Goal: Information Seeking & Learning: Learn about a topic

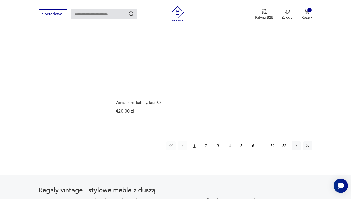
scroll to position [744, 0]
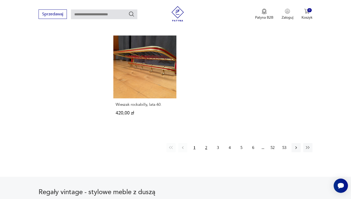
click at [205, 152] on button "2" at bounding box center [205, 147] width 9 height 9
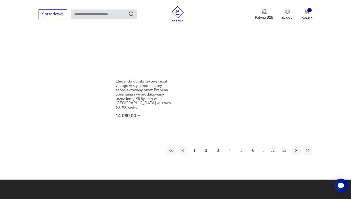
scroll to position [775, 0]
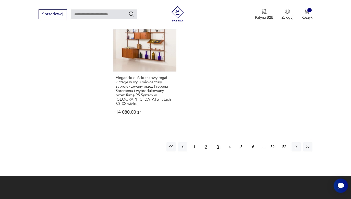
click at [217, 151] on button "3" at bounding box center [217, 146] width 9 height 9
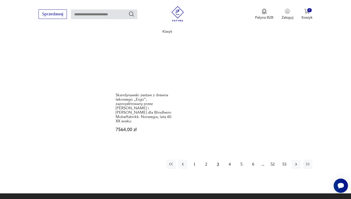
scroll to position [776, 0]
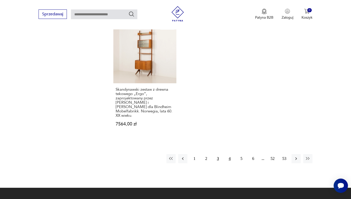
click at [230, 156] on button "4" at bounding box center [229, 158] width 9 height 9
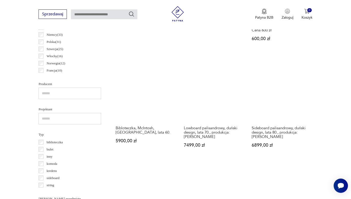
scroll to position [136, 0]
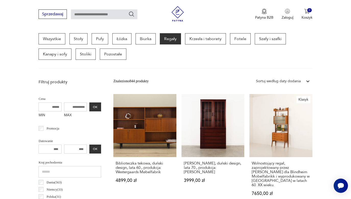
click at [64, 106] on input "MAX" at bounding box center [75, 106] width 23 height 9
type input "****"
click at [89, 107] on button "OK" at bounding box center [95, 106] width 12 height 9
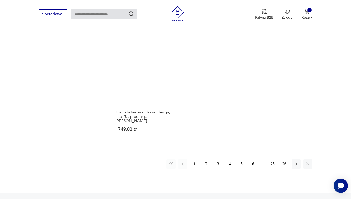
scroll to position [737, 0]
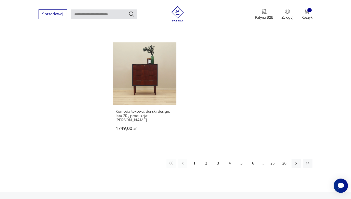
click at [208, 167] on button "2" at bounding box center [205, 162] width 9 height 9
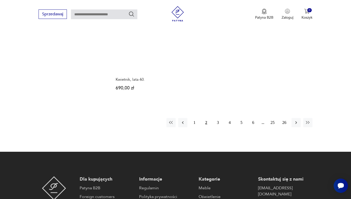
scroll to position [772, 0]
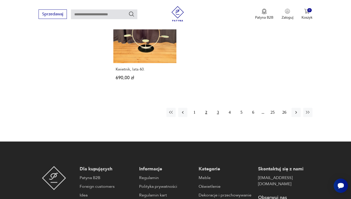
click at [219, 117] on button "3" at bounding box center [217, 112] width 9 height 9
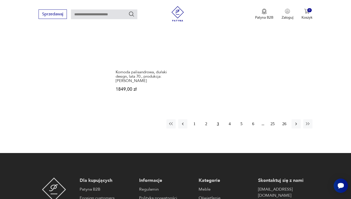
scroll to position [759, 0]
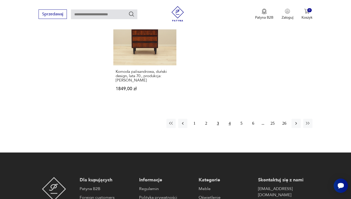
click at [229, 128] on button "4" at bounding box center [229, 123] width 9 height 9
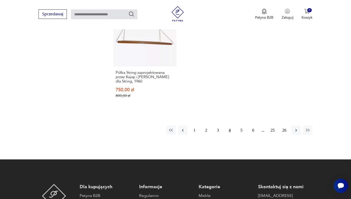
scroll to position [767, 0]
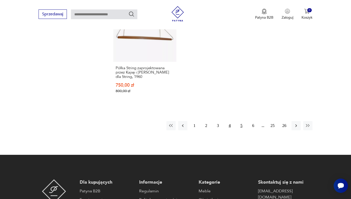
click at [242, 130] on button "5" at bounding box center [241, 125] width 9 height 9
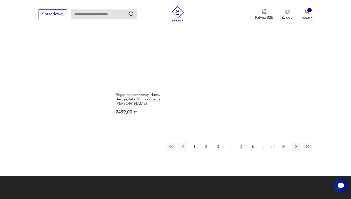
scroll to position [747, 0]
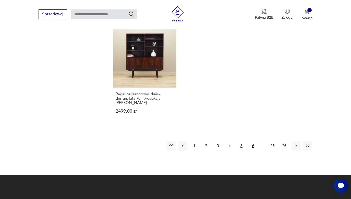
click at [251, 150] on button "6" at bounding box center [252, 145] width 9 height 9
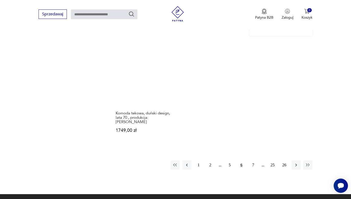
scroll to position [724, 0]
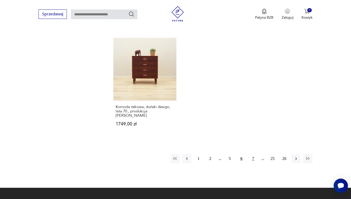
click at [252, 163] on button "7" at bounding box center [252, 158] width 9 height 9
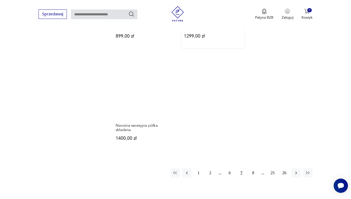
scroll to position [709, 0]
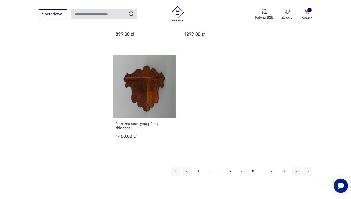
click at [252, 175] on button "8" at bounding box center [252, 170] width 9 height 9
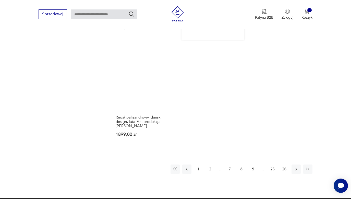
scroll to position [725, 0]
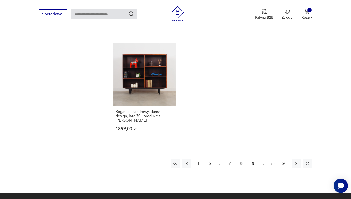
click at [253, 164] on button "9" at bounding box center [252, 163] width 9 height 9
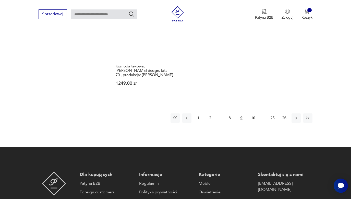
scroll to position [767, 0]
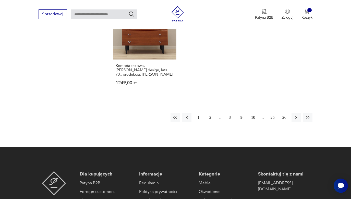
click at [254, 122] on button "10" at bounding box center [252, 117] width 9 height 9
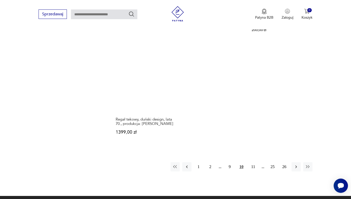
scroll to position [741, 0]
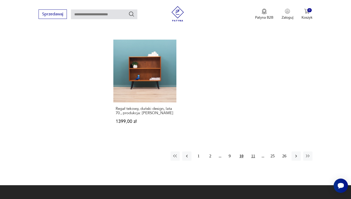
click at [252, 160] on button "11" at bounding box center [252, 155] width 9 height 9
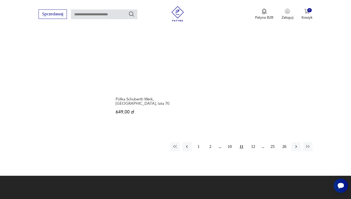
scroll to position [733, 0]
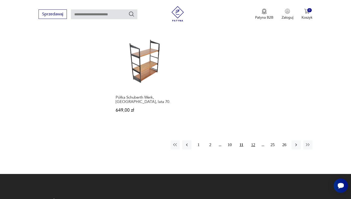
click at [252, 149] on button "12" at bounding box center [252, 144] width 9 height 9
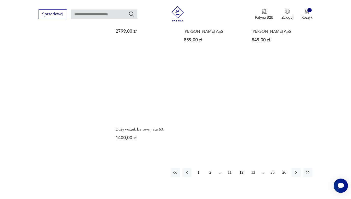
scroll to position [725, 0]
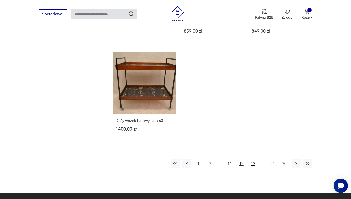
click at [253, 168] on button "13" at bounding box center [252, 163] width 9 height 9
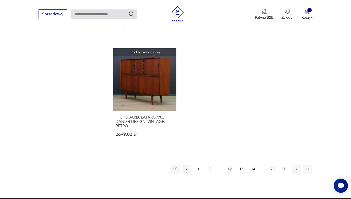
scroll to position [714, 0]
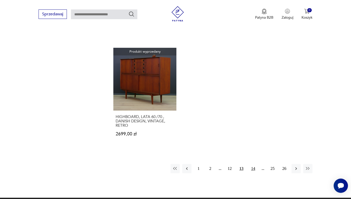
click at [253, 173] on button "14" at bounding box center [252, 168] width 9 height 9
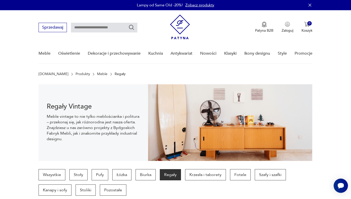
click at [108, 27] on input "text" at bounding box center [104, 28] width 66 height 10
type input "**********"
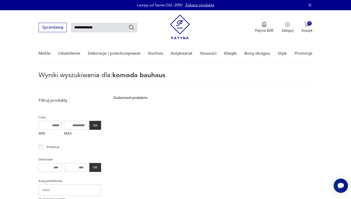
click at [89, 27] on input "**********" at bounding box center [104, 28] width 66 height 10
type input "*******"
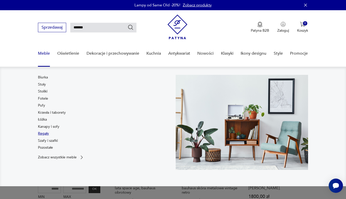
click at [45, 134] on link "Regały" at bounding box center [43, 133] width 11 height 5
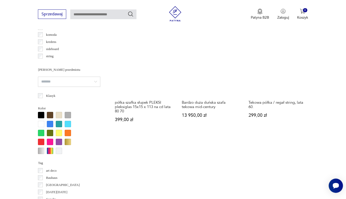
scroll to position [462, 0]
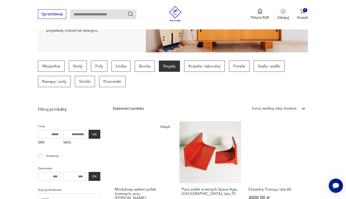
scroll to position [183, 0]
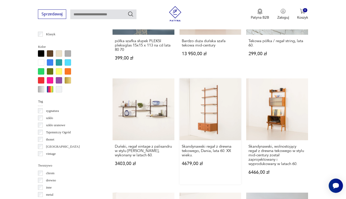
scroll to position [753, 0]
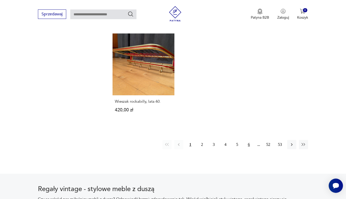
click at [250, 149] on button "6" at bounding box center [249, 144] width 9 height 9
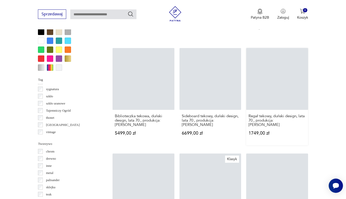
scroll to position [748, 0]
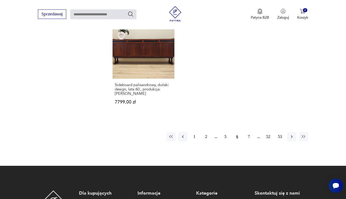
click at [259, 141] on div "1 2 5 6 7 52 53" at bounding box center [238, 136] width 142 height 9
click at [249, 141] on button "7" at bounding box center [249, 136] width 9 height 9
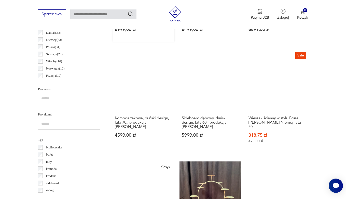
scroll to position [183, 0]
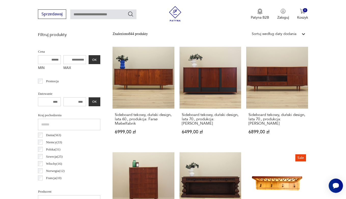
click at [65, 59] on input "MAX" at bounding box center [74, 59] width 23 height 9
type input "****"
click at [89, 61] on button "OK" at bounding box center [95, 59] width 12 height 9
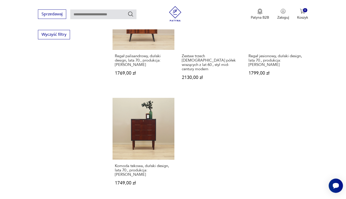
scroll to position [777, 0]
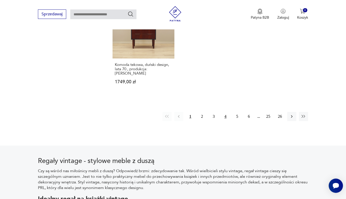
click at [225, 121] on button "4" at bounding box center [225, 116] width 9 height 9
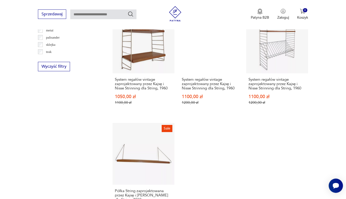
scroll to position [752, 0]
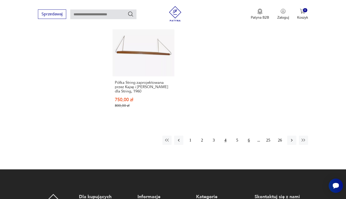
click at [248, 145] on button "6" at bounding box center [249, 139] width 9 height 9
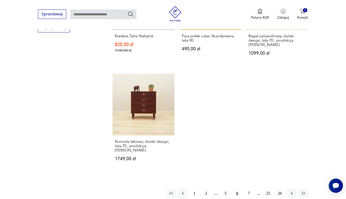
scroll to position [845, 0]
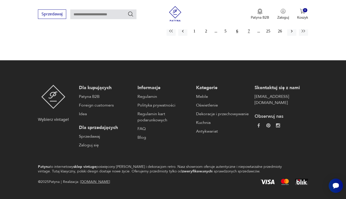
click at [248, 36] on button "7" at bounding box center [249, 31] width 9 height 9
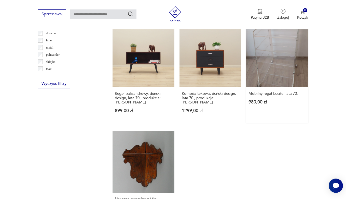
scroll to position [732, 0]
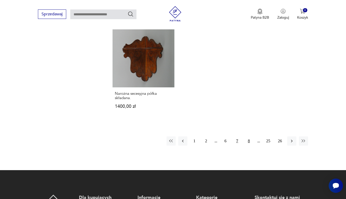
click at [249, 145] on button "8" at bounding box center [249, 140] width 9 height 9
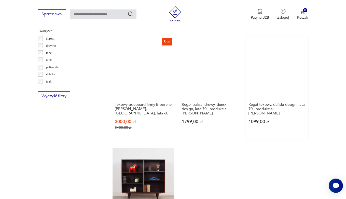
scroll to position [712, 0]
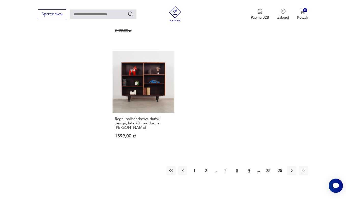
click at [249, 171] on button "9" at bounding box center [249, 170] width 9 height 9
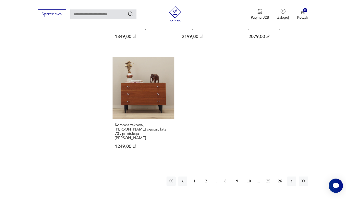
scroll to position [724, 0]
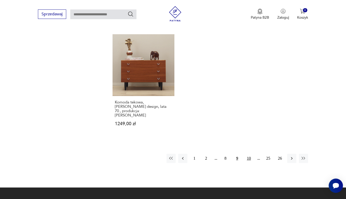
click at [249, 163] on button "10" at bounding box center [249, 157] width 9 height 9
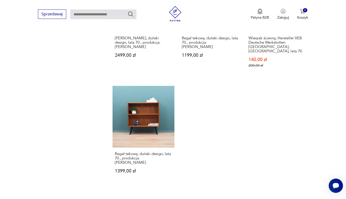
scroll to position [712, 0]
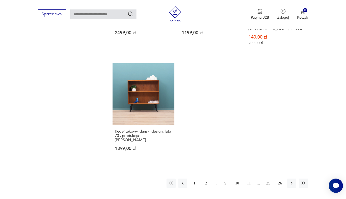
click at [248, 187] on button "11" at bounding box center [249, 182] width 9 height 9
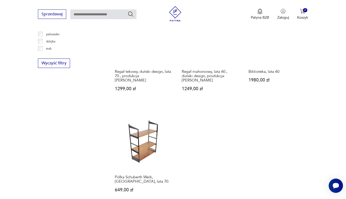
scroll to position [738, 0]
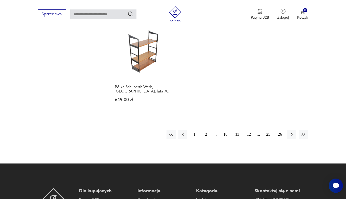
click at [250, 139] on button "12" at bounding box center [249, 134] width 9 height 9
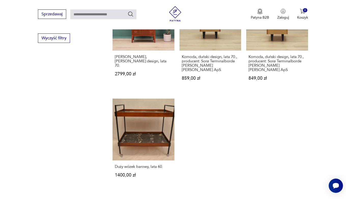
scroll to position [735, 0]
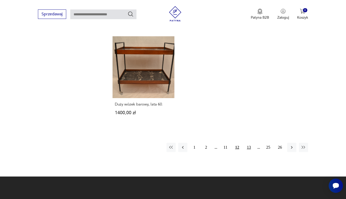
click at [247, 152] on button "13" at bounding box center [249, 147] width 9 height 9
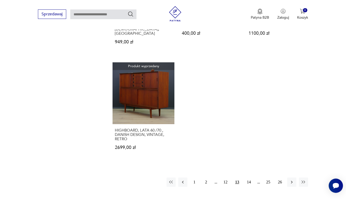
scroll to position [783, 0]
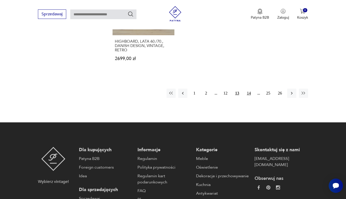
click at [249, 98] on button "14" at bounding box center [249, 92] width 9 height 9
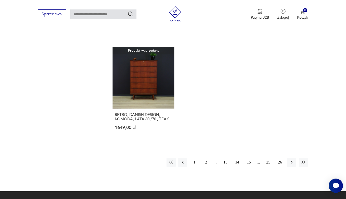
scroll to position [763, 0]
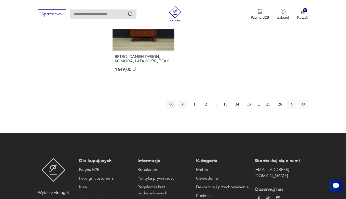
click at [251, 109] on button "15" at bounding box center [249, 103] width 9 height 9
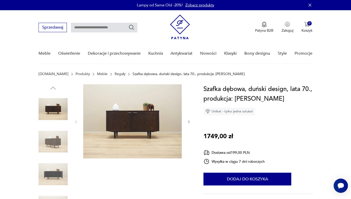
click at [189, 122] on icon "button" at bounding box center [189, 122] width 4 height 4
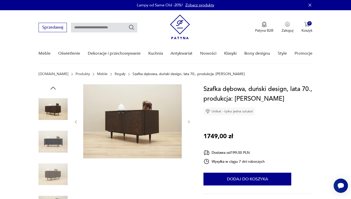
click at [189, 122] on icon "button" at bounding box center [189, 122] width 4 height 4
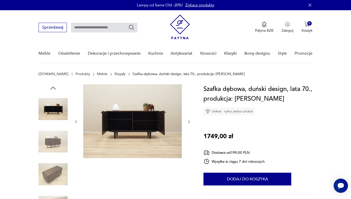
click at [188, 121] on icon "button" at bounding box center [189, 121] width 4 height 4
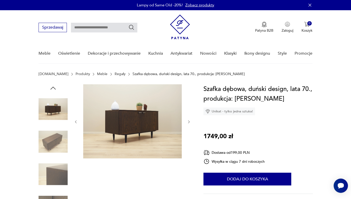
click at [188, 121] on icon "button" at bounding box center [189, 122] width 4 height 4
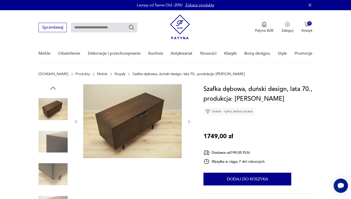
click at [188, 121] on icon "button" at bounding box center [189, 121] width 4 height 4
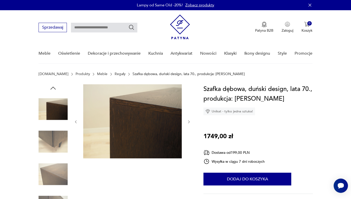
click at [188, 121] on icon "button" at bounding box center [189, 122] width 4 height 4
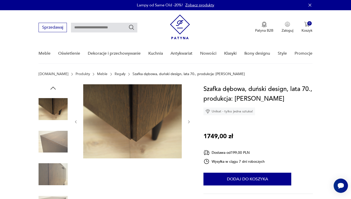
click at [188, 122] on icon "button" at bounding box center [189, 122] width 4 height 4
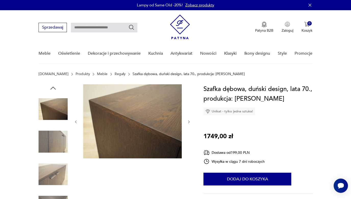
click at [188, 122] on icon "button" at bounding box center [189, 122] width 4 height 4
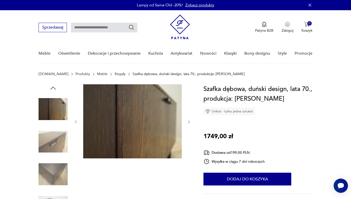
click at [188, 122] on icon "button" at bounding box center [189, 122] width 4 height 4
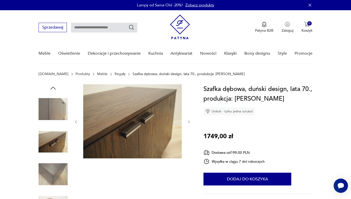
click at [188, 122] on icon "button" at bounding box center [189, 122] width 4 height 4
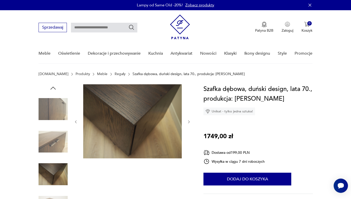
click at [188, 122] on icon "button" at bounding box center [189, 122] width 4 height 4
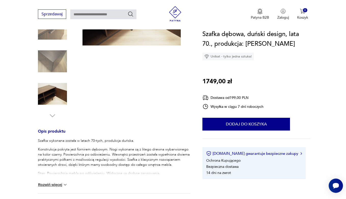
scroll to position [9, 0]
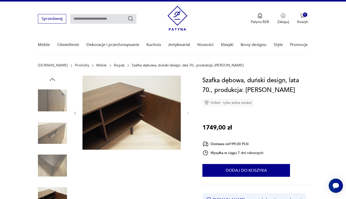
click at [53, 79] on icon "button" at bounding box center [52, 79] width 5 height 3
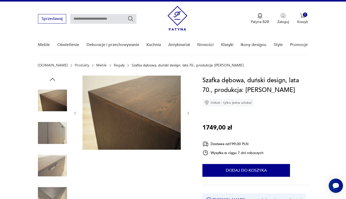
click at [53, 79] on icon "button" at bounding box center [52, 79] width 5 height 3
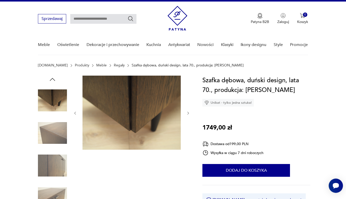
click at [53, 79] on icon "button" at bounding box center [52, 79] width 5 height 3
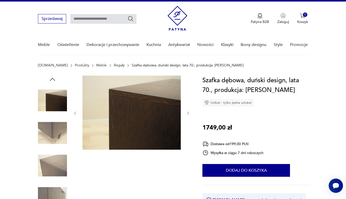
click at [53, 79] on icon "button" at bounding box center [52, 79] width 5 height 3
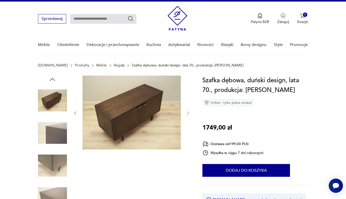
click at [53, 79] on icon "button" at bounding box center [52, 79] width 5 height 3
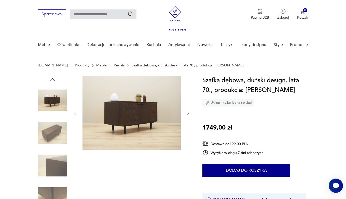
scroll to position [180, 0]
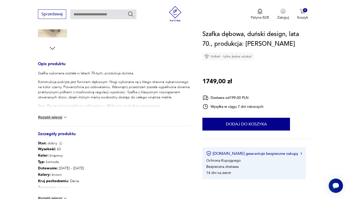
click at [60, 120] on div "Szafka wykonana została w latach 70-tych, produkcja duńska. Konstrukcja pokryta…" at bounding box center [114, 98] width 152 height 55
click at [60, 117] on button "Rozwiń więcej" at bounding box center [53, 116] width 30 height 5
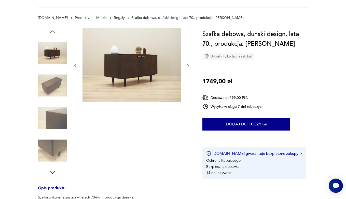
scroll to position [0, 0]
